Goal: Register for event/course

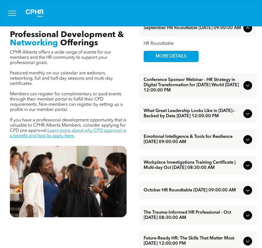
scroll to position [192, 0]
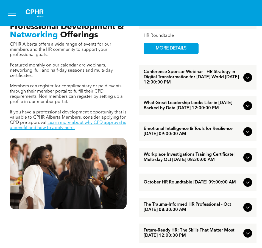
click at [156, 163] on span "Workplace Investigations Training Certificate | Multi-day Oct [DATE] 08:30:00 AM" at bounding box center [193, 157] width 98 height 10
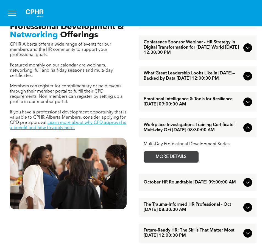
click at [158, 162] on span "MORE DETAILS" at bounding box center [170, 157] width 43 height 11
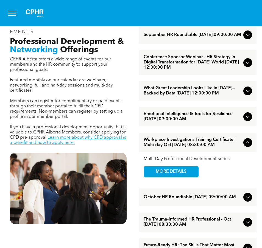
scroll to position [165, 0]
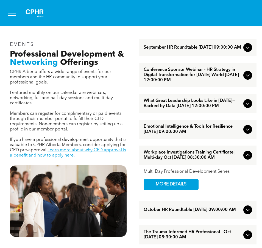
click at [248, 133] on icon at bounding box center [248, 129] width 7 height 7
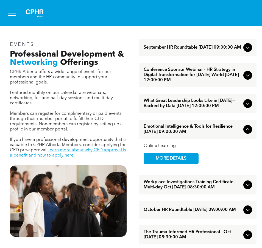
click at [248, 108] on div at bounding box center [247, 103] width 9 height 9
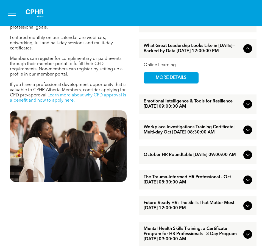
scroll to position [247, 0]
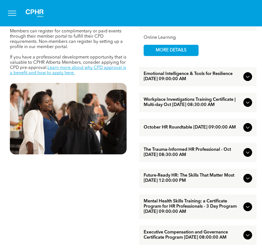
click at [249, 156] on icon at bounding box center [248, 152] width 7 height 7
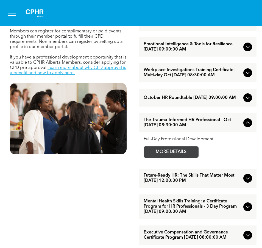
click at [185, 157] on span "MORE DETAILS" at bounding box center [170, 152] width 43 height 11
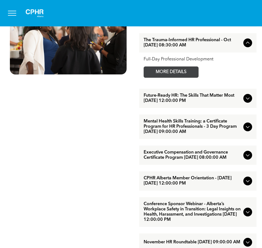
scroll to position [330, 0]
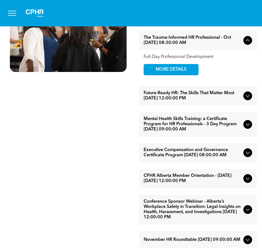
click at [196, 132] on span "Mental Health Skills Training: a Certificate Program for HR Professionals - 3 D…" at bounding box center [193, 124] width 98 height 16
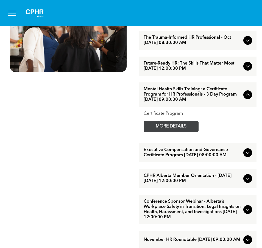
click at [196, 132] on link "MORE DETAILS" at bounding box center [171, 126] width 55 height 11
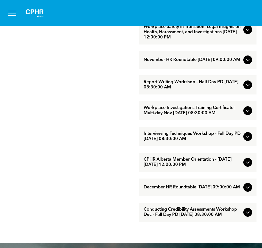
scroll to position [522, 0]
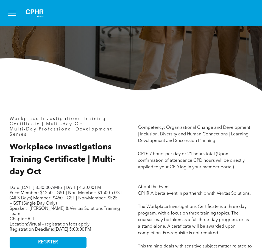
scroll to position [137, 0]
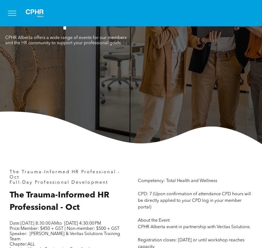
scroll to position [110, 0]
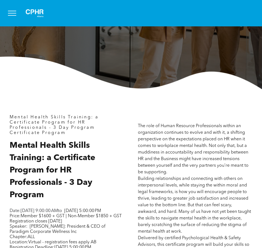
scroll to position [165, 0]
